Goal: Task Accomplishment & Management: Use online tool/utility

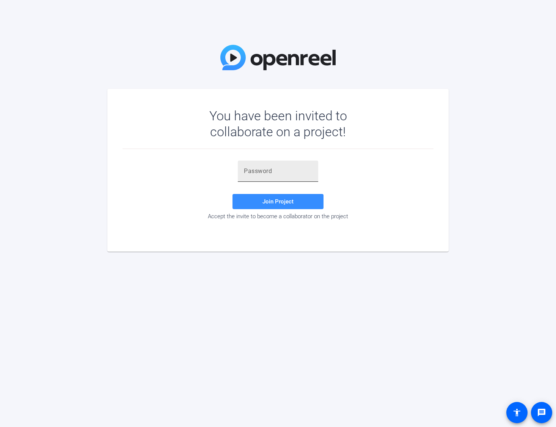
click at [271, 168] on input "text" at bounding box center [278, 171] width 68 height 9
paste input "_WH)]X"
type input "_WH)]X"
click at [260, 200] on span at bounding box center [278, 201] width 91 height 18
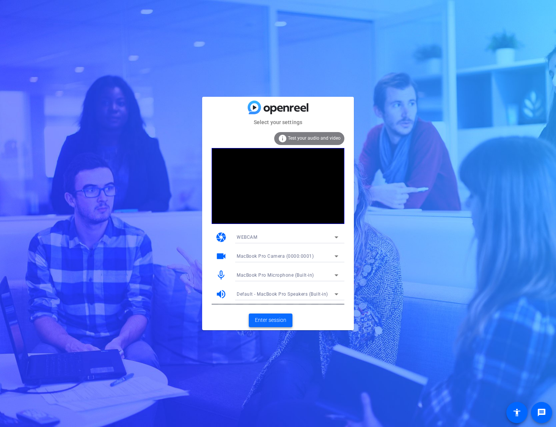
click at [274, 316] on span at bounding box center [271, 320] width 44 height 18
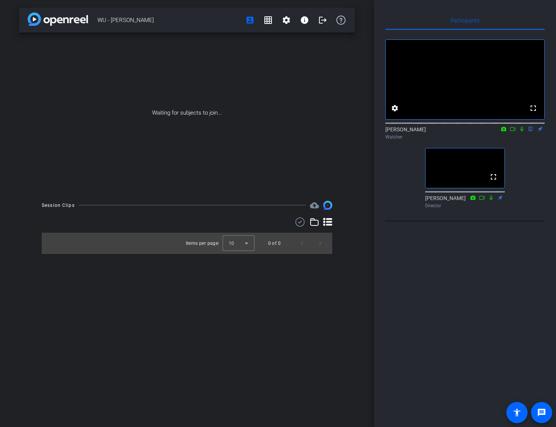
click at [459, 290] on div "Participants fullscreen settings [PERSON_NAME] flip Watcher fullscreen [PERSON_…" at bounding box center [465, 213] width 182 height 427
